Goal: Check status

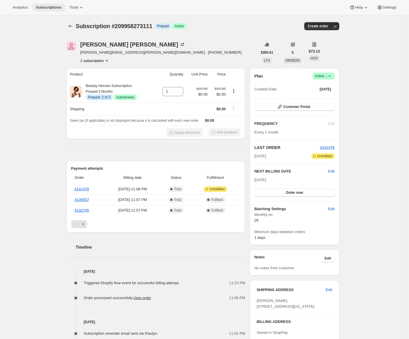
click at [59, 8] on span "Subscriptions" at bounding box center [49, 7] width 26 height 5
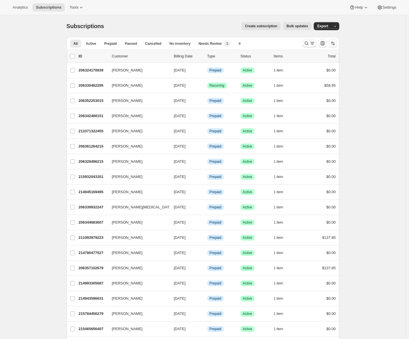
click at [306, 40] on icon "Search and filter results" at bounding box center [307, 43] width 6 height 6
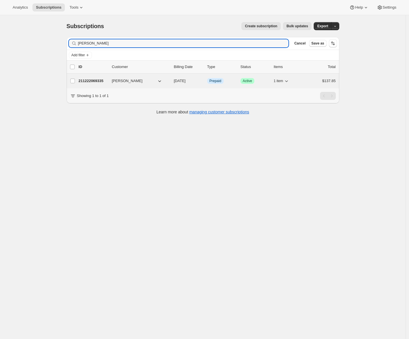
type input "[PERSON_NAME]"
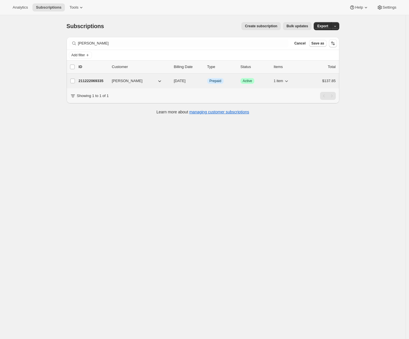
click at [97, 80] on p "211222069335" at bounding box center [93, 81] width 29 height 6
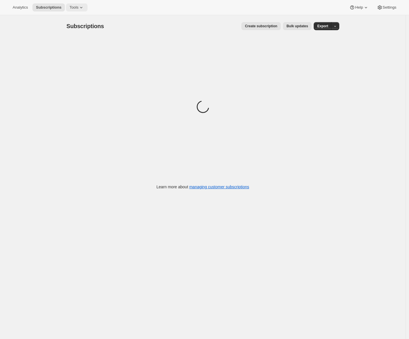
click at [80, 6] on icon at bounding box center [81, 8] width 6 height 6
